Goal: Check status: Check status

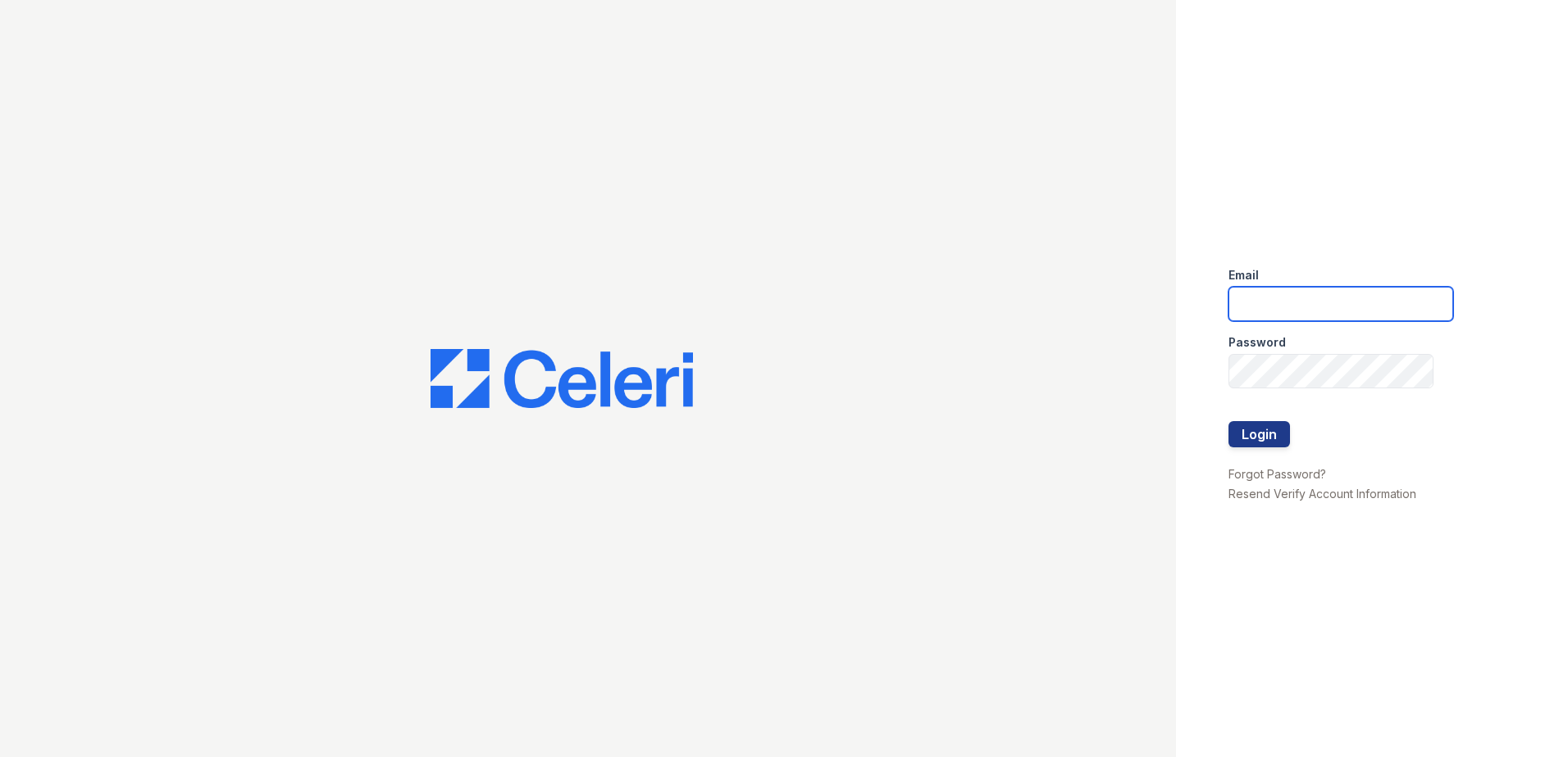
click at [1314, 297] on input "email" at bounding box center [1341, 304] width 225 height 35
type input "Renewwaltham@trinity-pm.com"
click at [1278, 435] on button "Login" at bounding box center [1259, 434] width 61 height 27
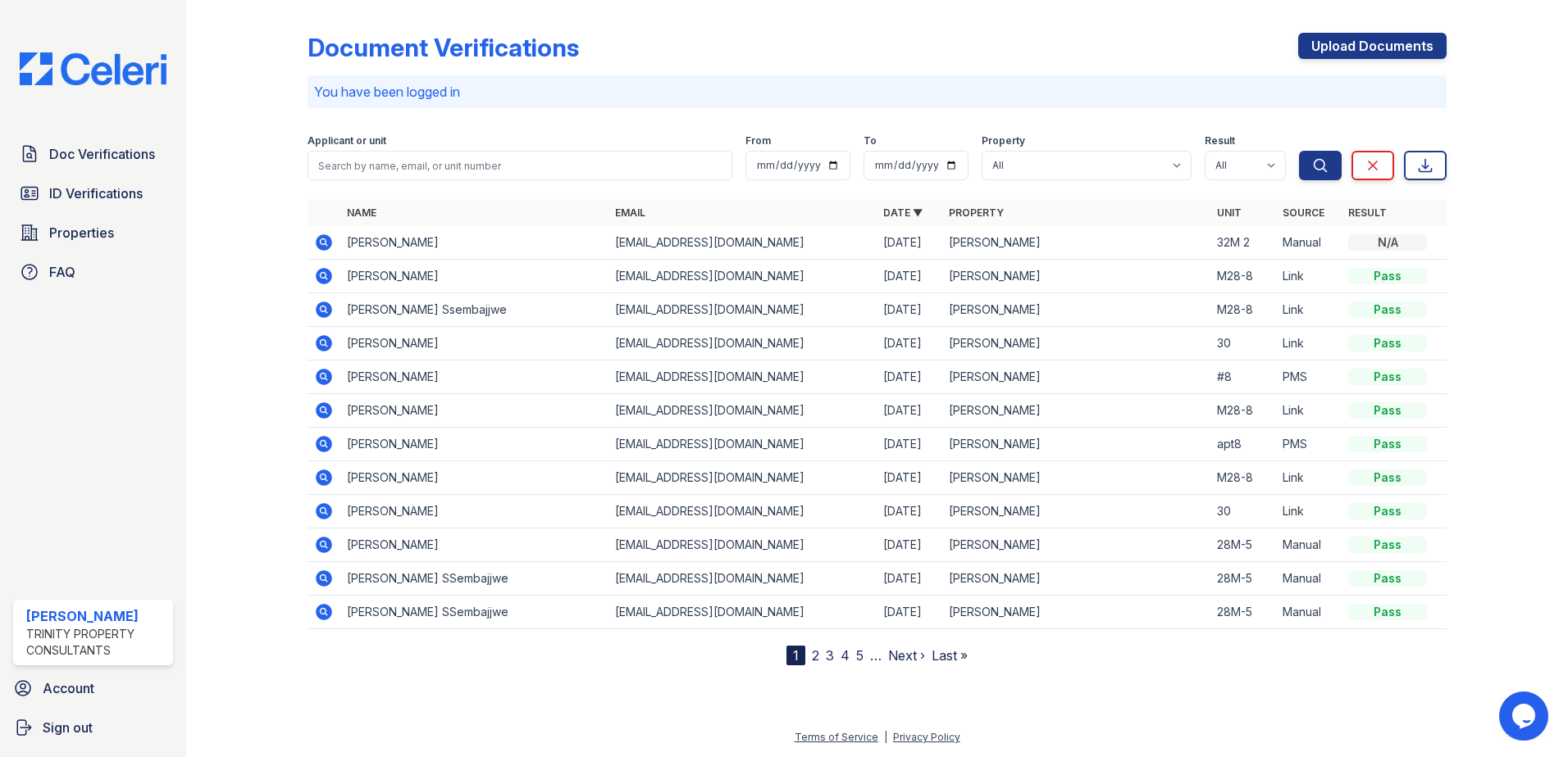
click at [325, 242] on icon at bounding box center [323, 241] width 4 height 4
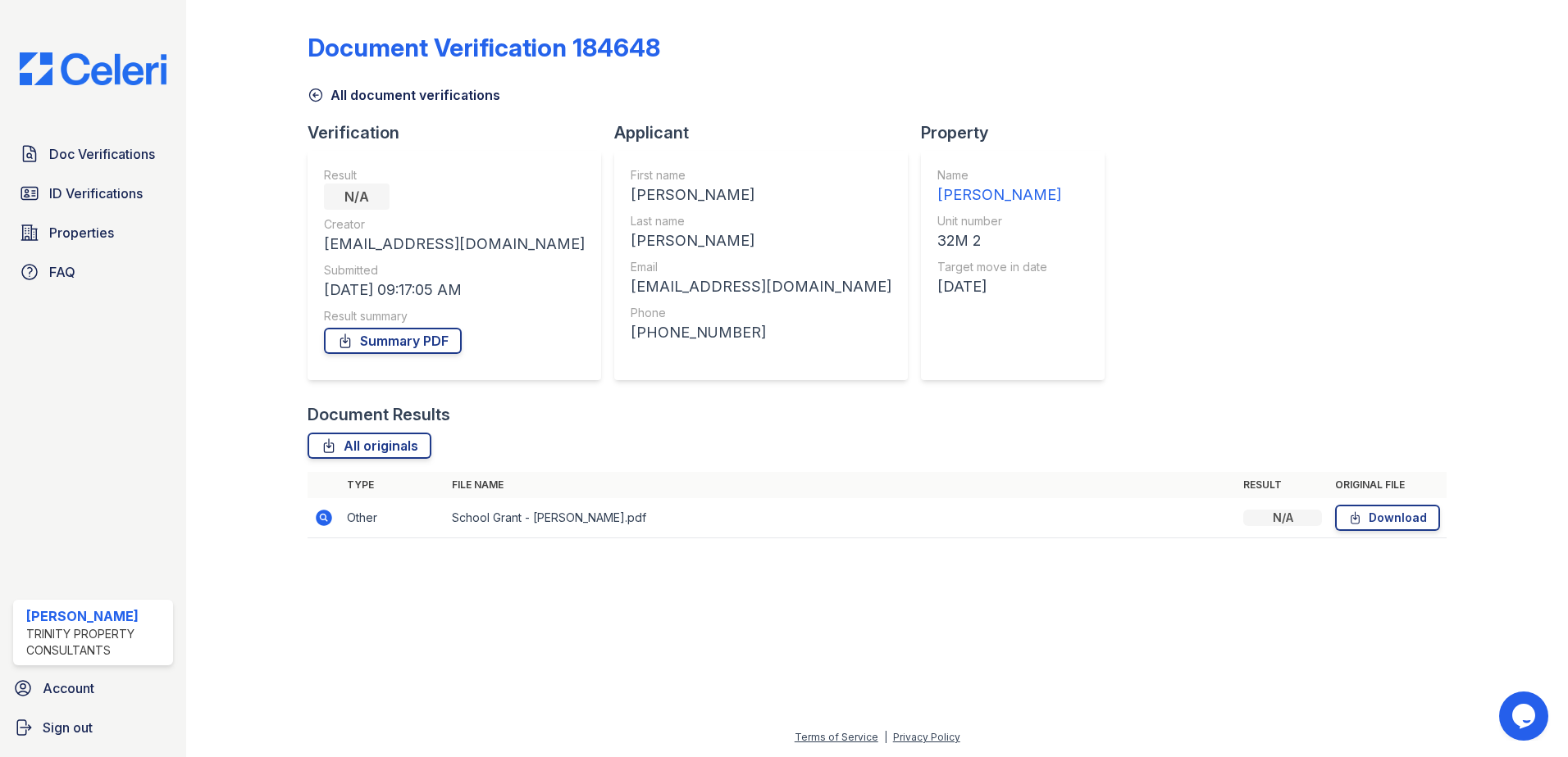
click at [322, 511] on icon at bounding box center [324, 518] width 17 height 17
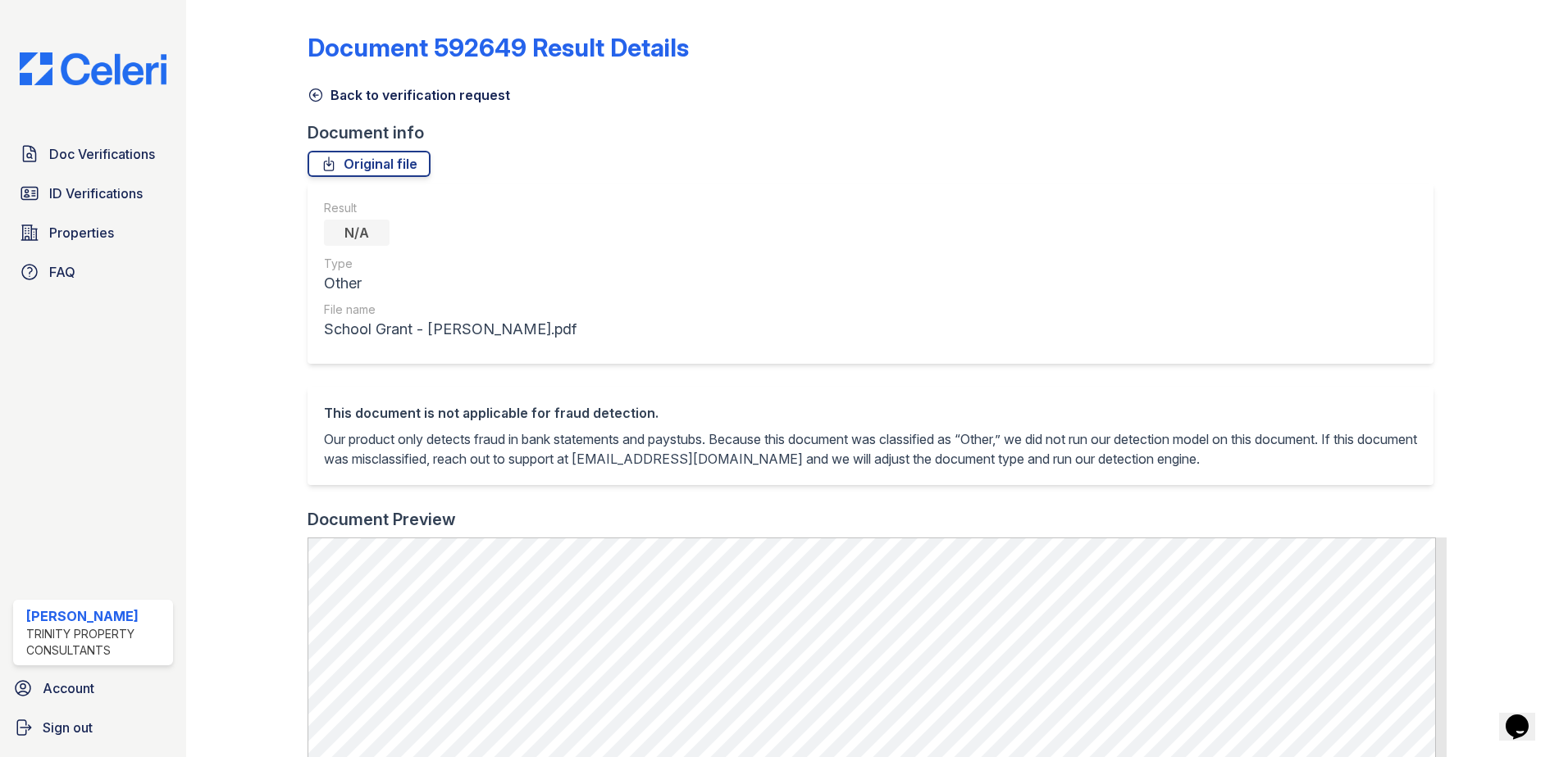
click at [201, 413] on div "Document 592649 Result Details Back to verification request Document info Origi…" at bounding box center [877, 378] width 1381 height 757
